Goal: Task Accomplishment & Management: Manage account settings

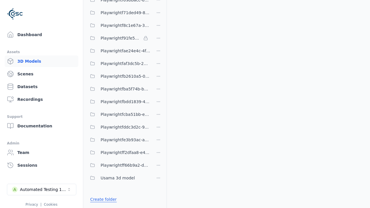
click at [102, 200] on link "Create folder" at bounding box center [103, 200] width 27 height 6
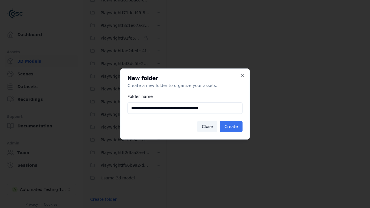
type input "**********"
click at [232, 127] on button "Create" at bounding box center [231, 127] width 23 height 12
